Goal: Find specific page/section

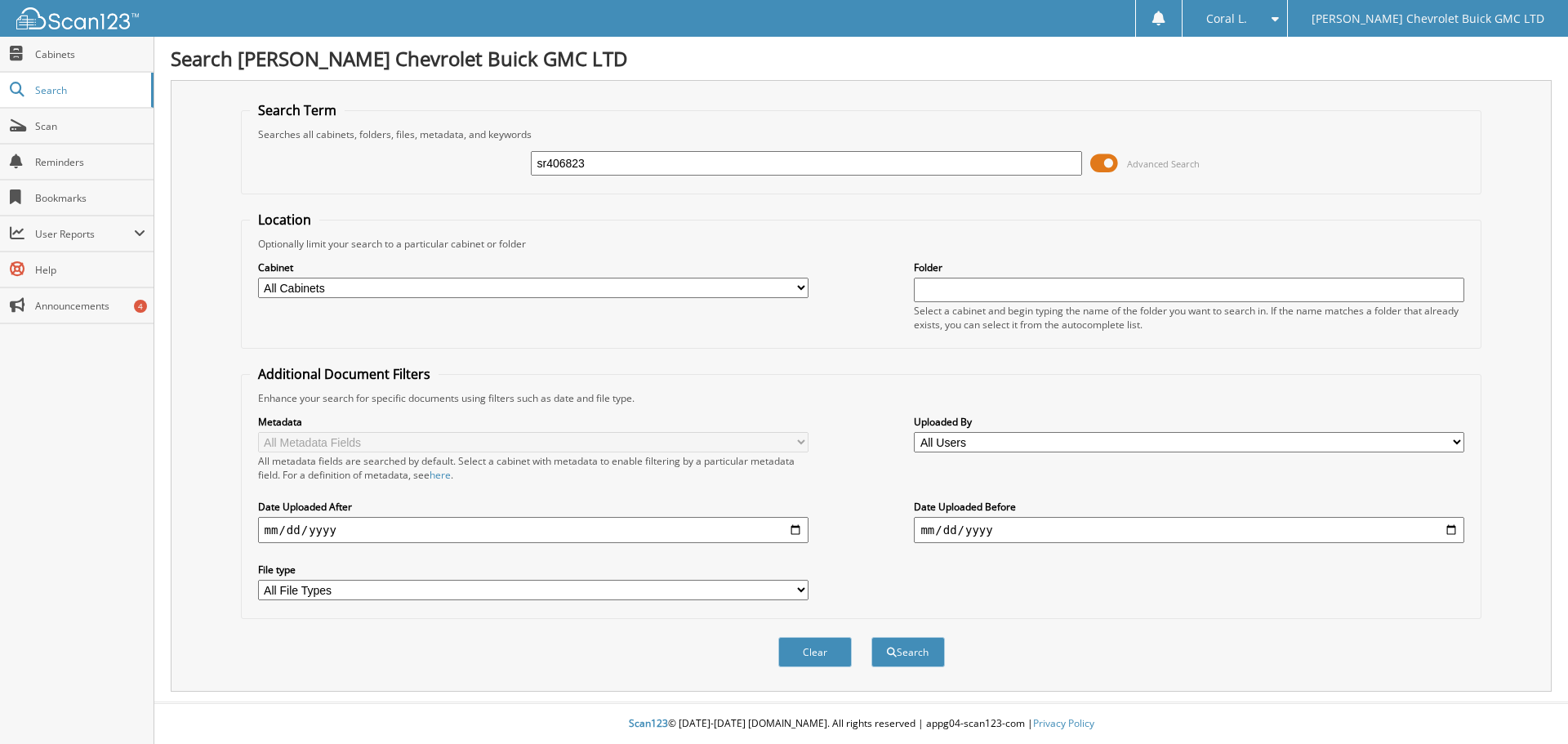
type input "sr406823"
click at [871, 637] on button "Search" at bounding box center [908, 652] width 73 height 30
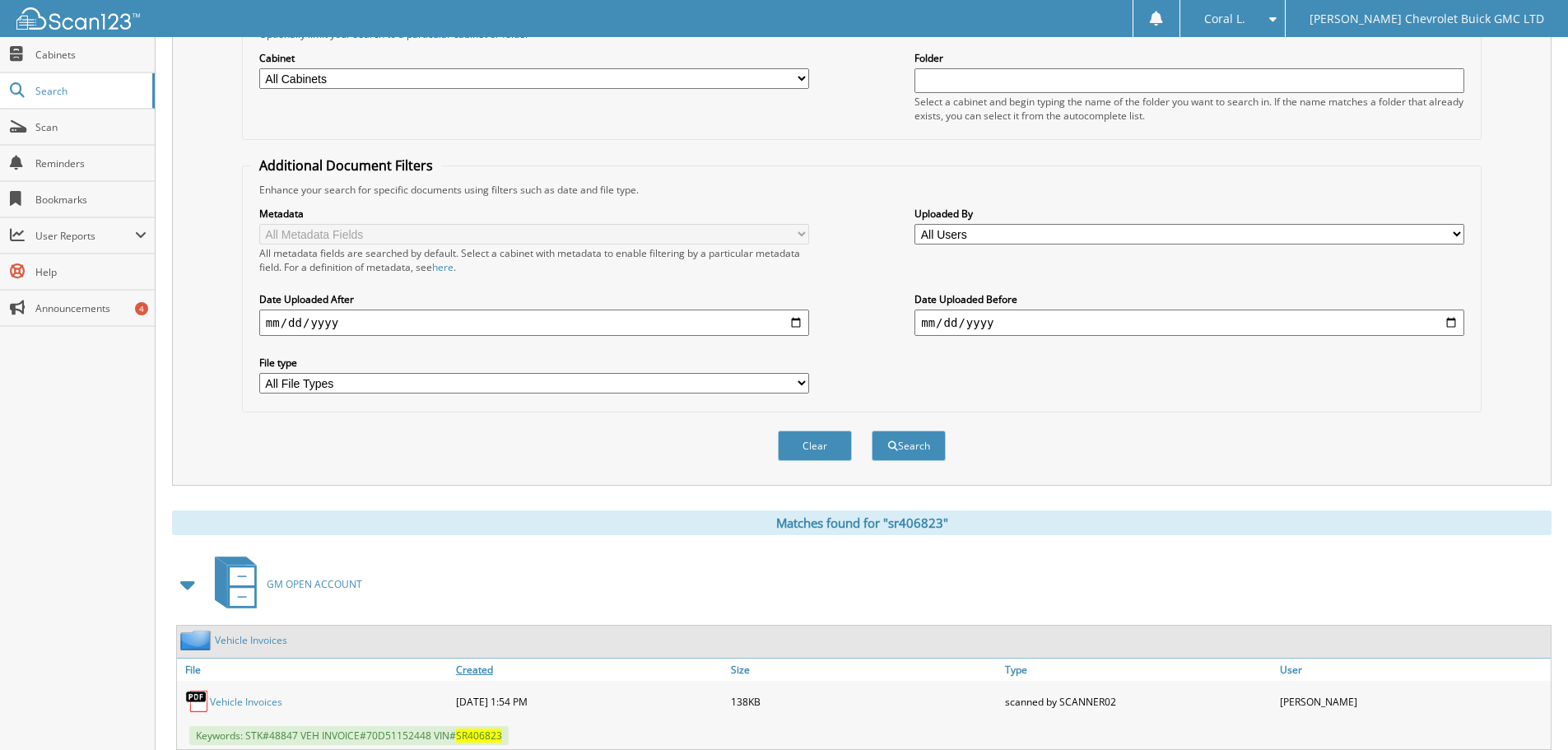
scroll to position [262, 0]
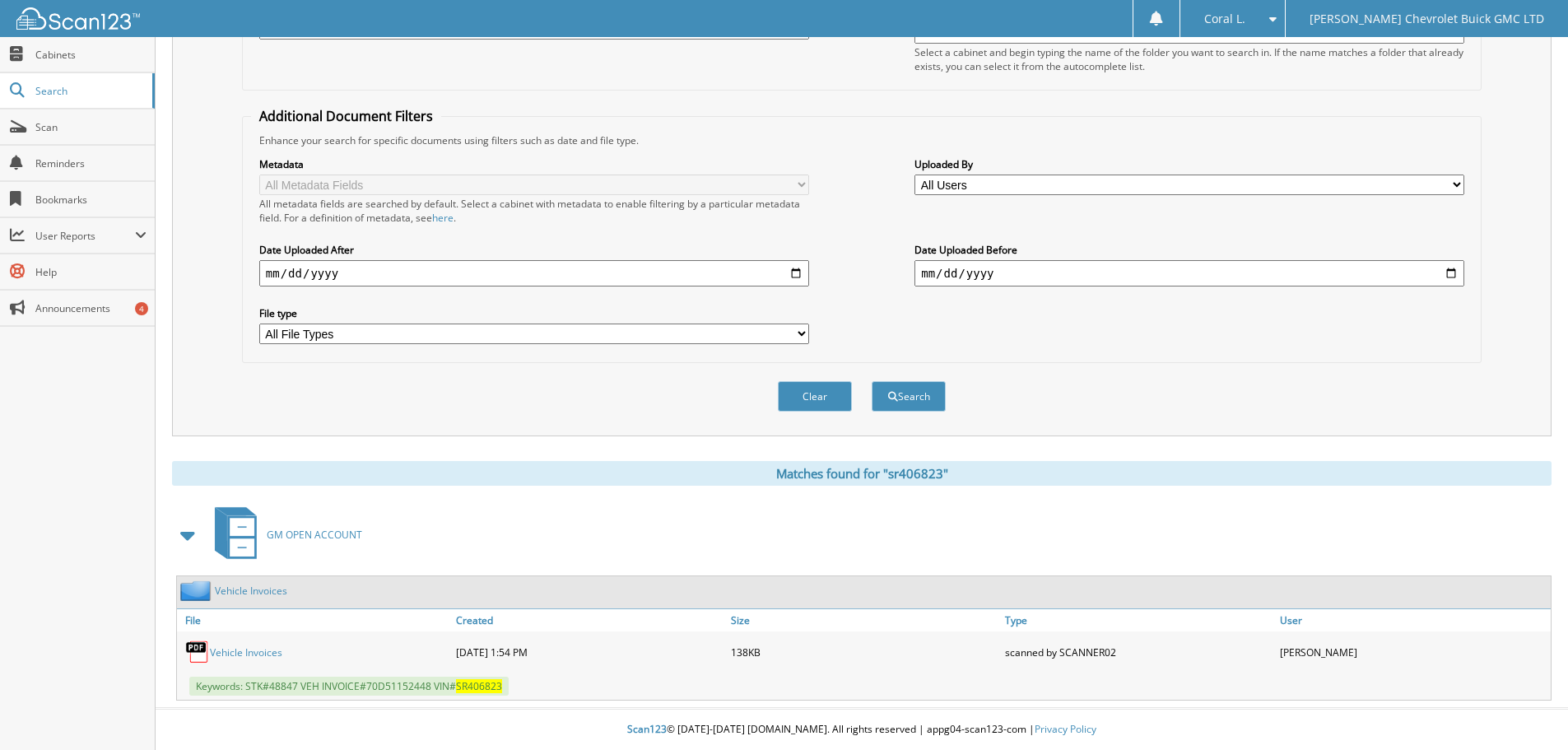
click at [243, 649] on link "Vehicle Invoices" at bounding box center [247, 652] width 73 height 14
